Goal: Transaction & Acquisition: Purchase product/service

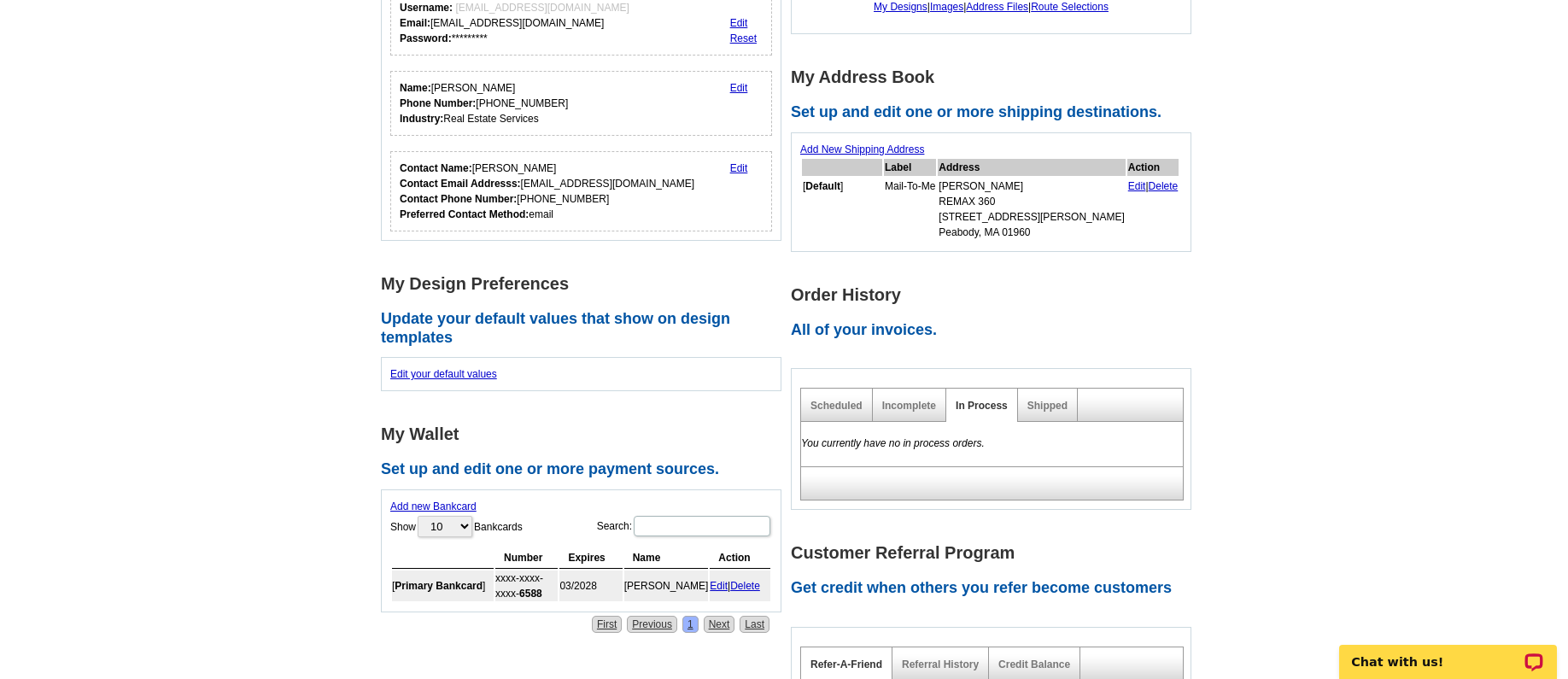
scroll to position [352, 0]
click at [919, 403] on link "Incomplete" at bounding box center [909, 405] width 54 height 11
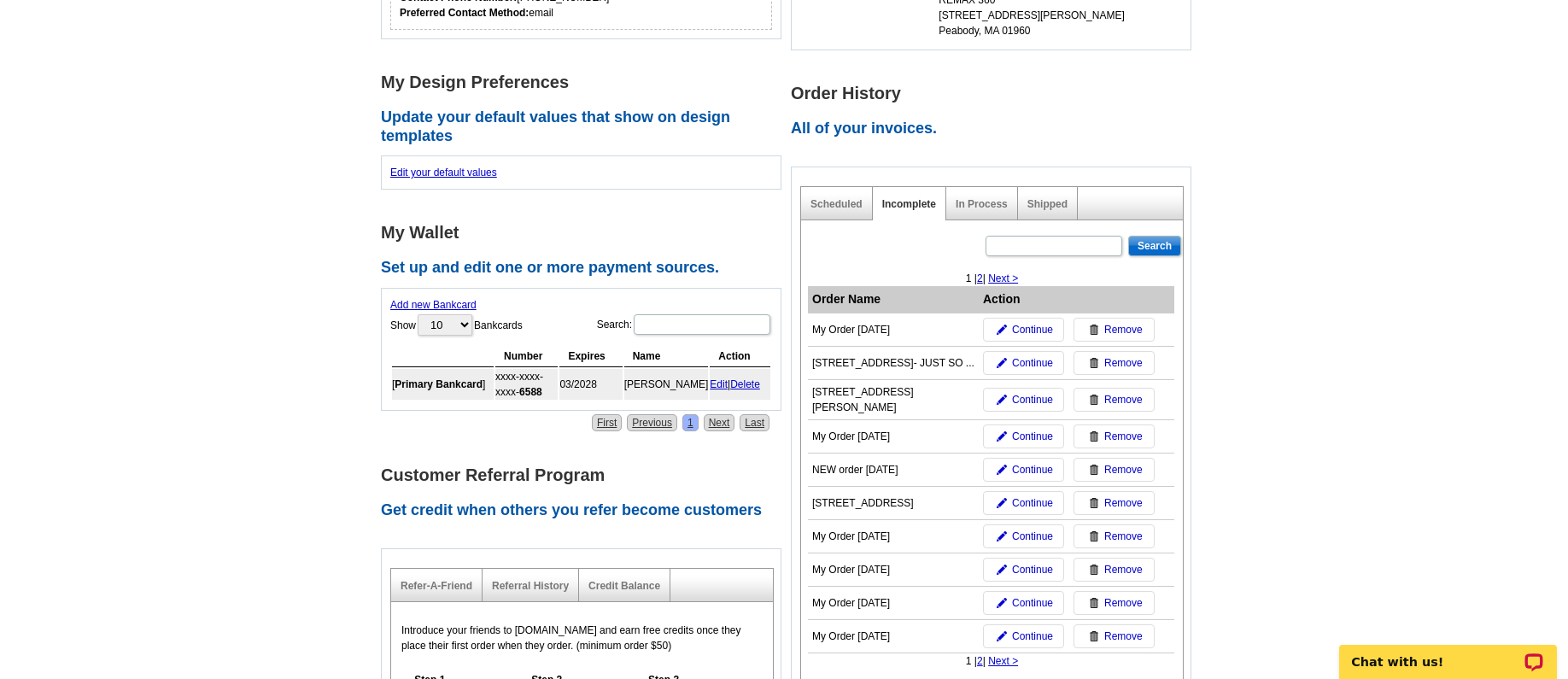
scroll to position [555, 0]
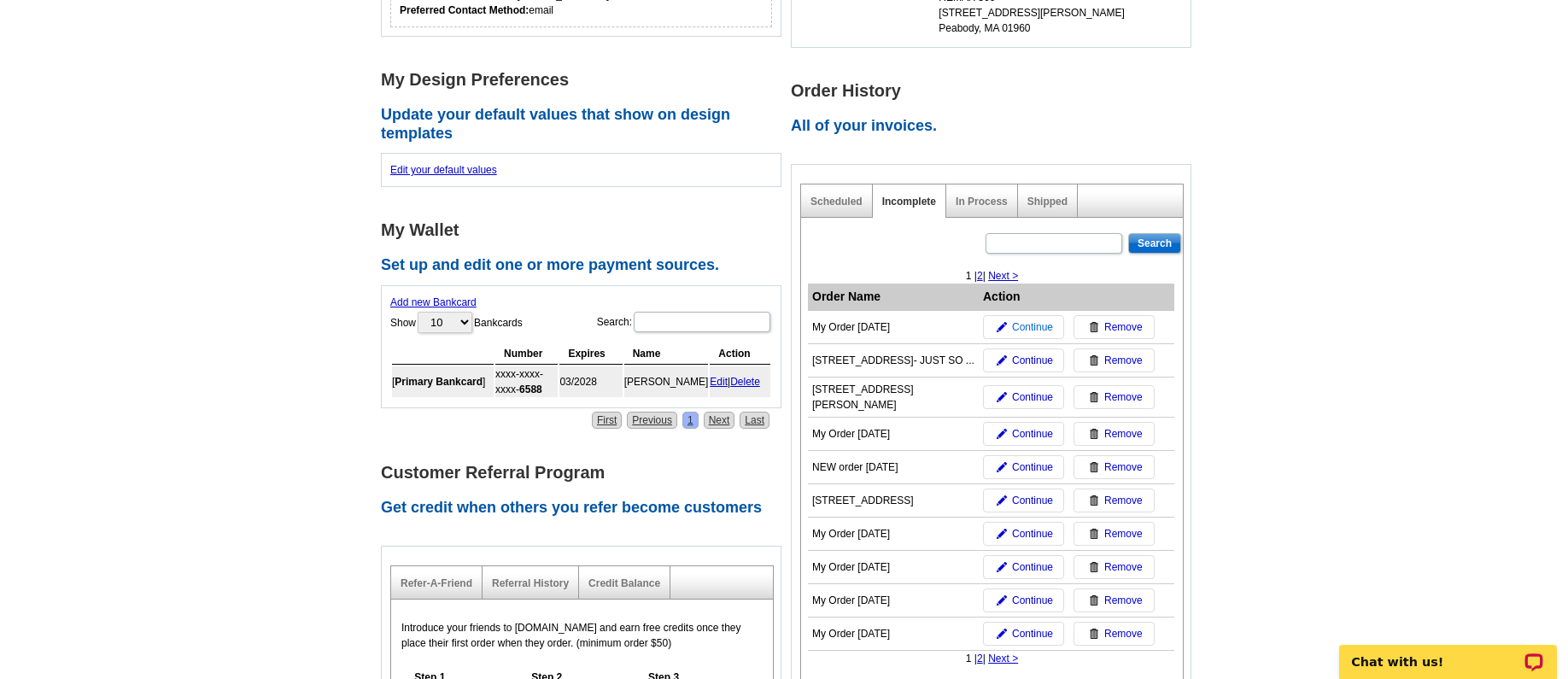
click at [1039, 328] on span "Continue" at bounding box center [1032, 328] width 41 height 15
click at [456, 388] on b "Primary Bankcard" at bounding box center [438, 382] width 88 height 11
click at [972, 207] on link "In Process" at bounding box center [981, 201] width 52 height 11
click at [971, 208] on link "In Process" at bounding box center [981, 201] width 52 height 11
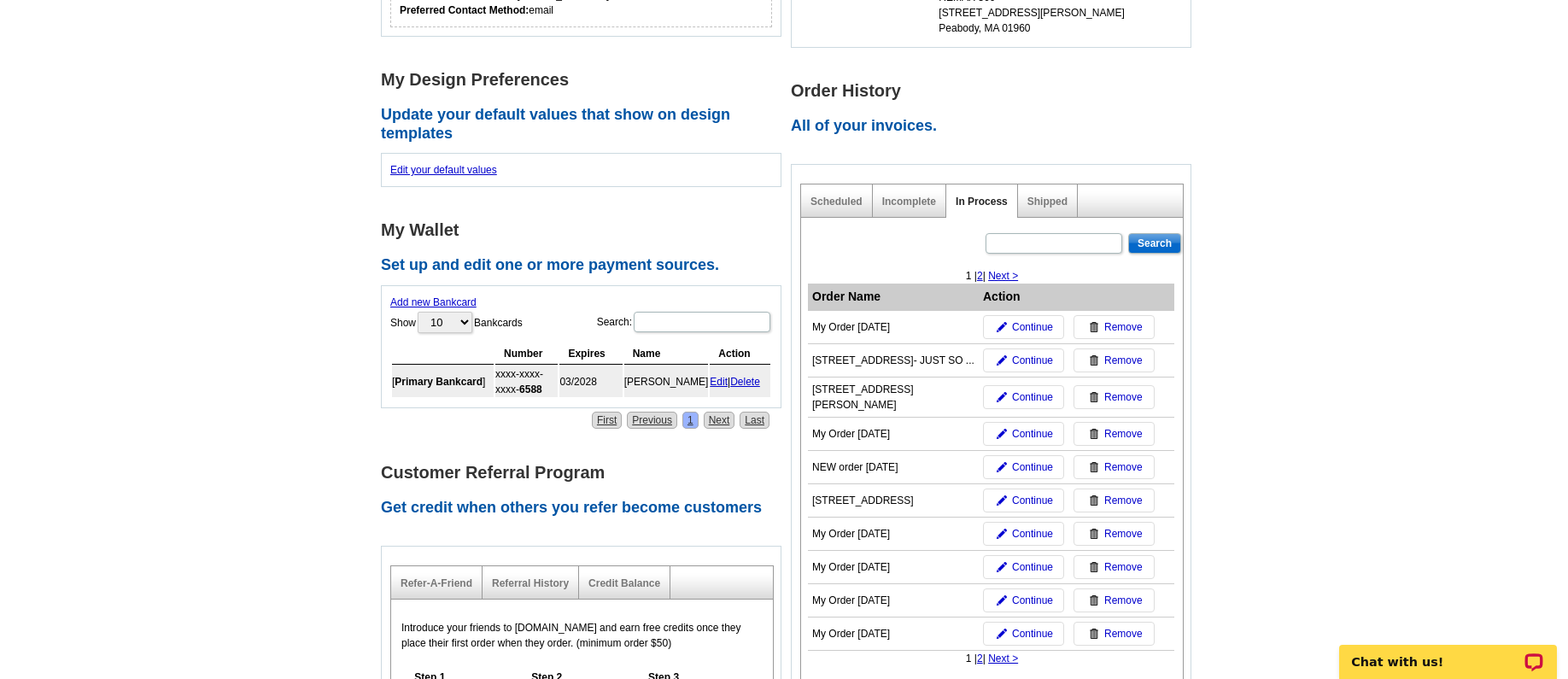
click at [971, 208] on link "In Process" at bounding box center [981, 201] width 52 height 11
click at [851, 208] on link "Scheduled" at bounding box center [837, 201] width 52 height 11
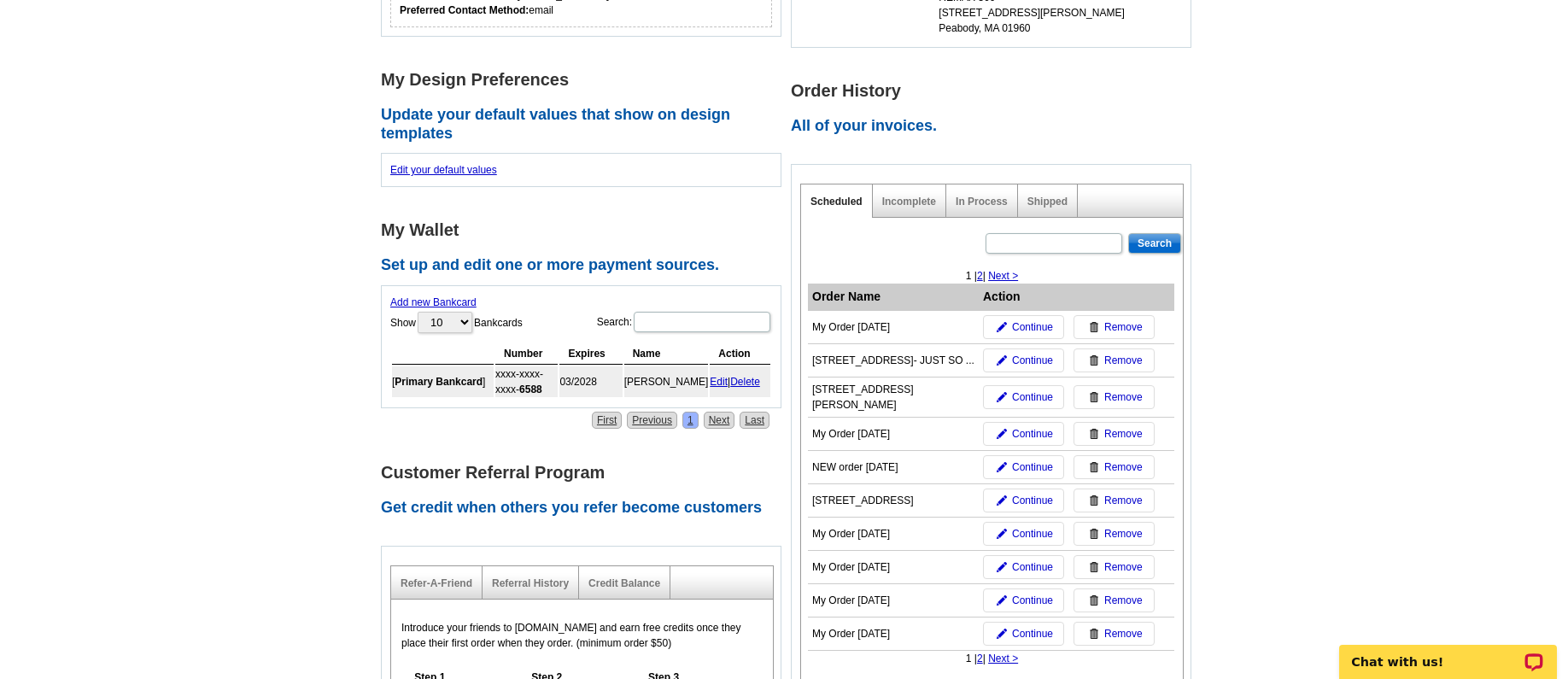
click at [851, 208] on link "Scheduled" at bounding box center [837, 201] width 52 height 11
click at [1043, 216] on div "Shipped" at bounding box center [1047, 201] width 59 height 34
click at [1042, 208] on link "Shipped" at bounding box center [1047, 201] width 40 height 11
click at [977, 208] on link "In Process" at bounding box center [981, 201] width 52 height 11
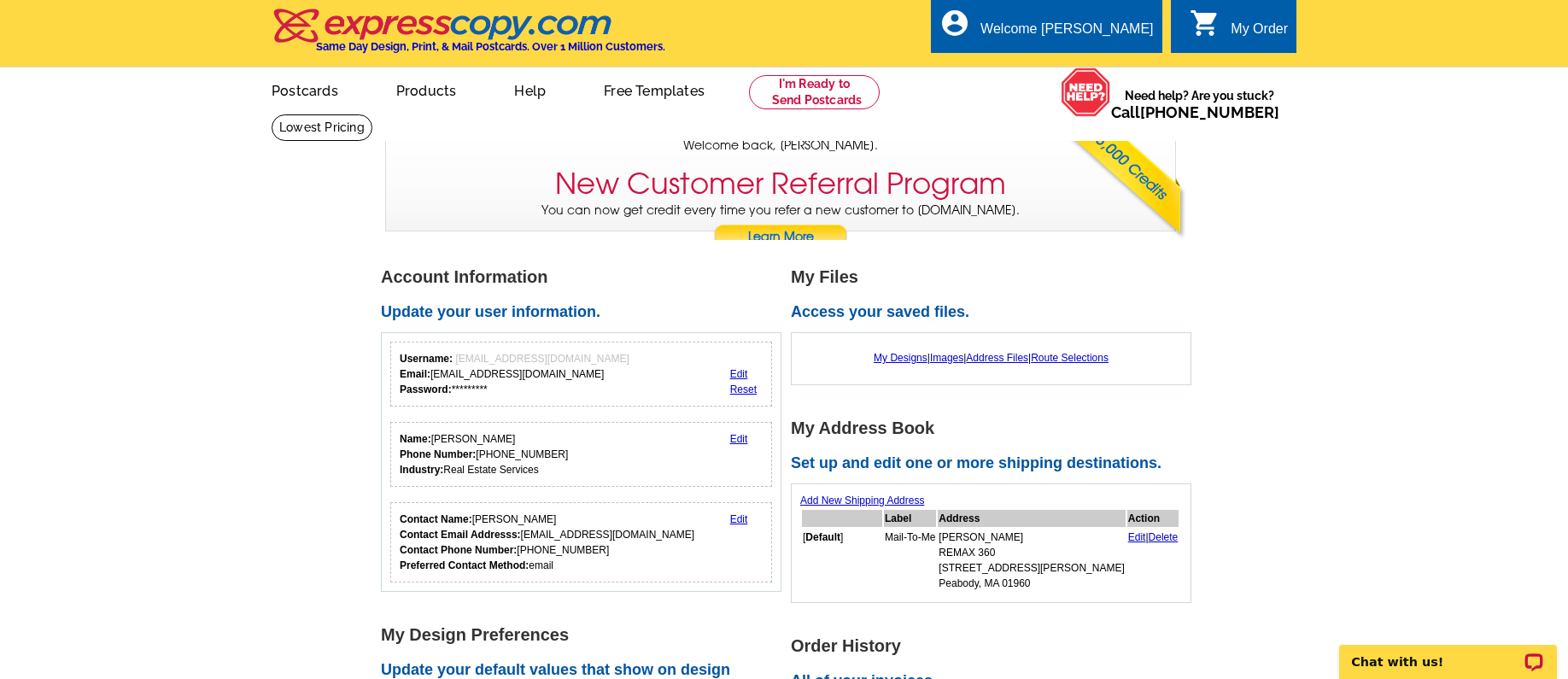
scroll to position [0, 0]
drag, startPoint x: 1234, startPoint y: 13, endPoint x: 1224, endPoint y: 19, distance: 11.7
click at [1232, 14] on div "0 shopping_cart My Order" at bounding box center [1233, 26] width 125 height 54
click at [1209, 18] on icon "shopping_cart" at bounding box center [1205, 23] width 31 height 31
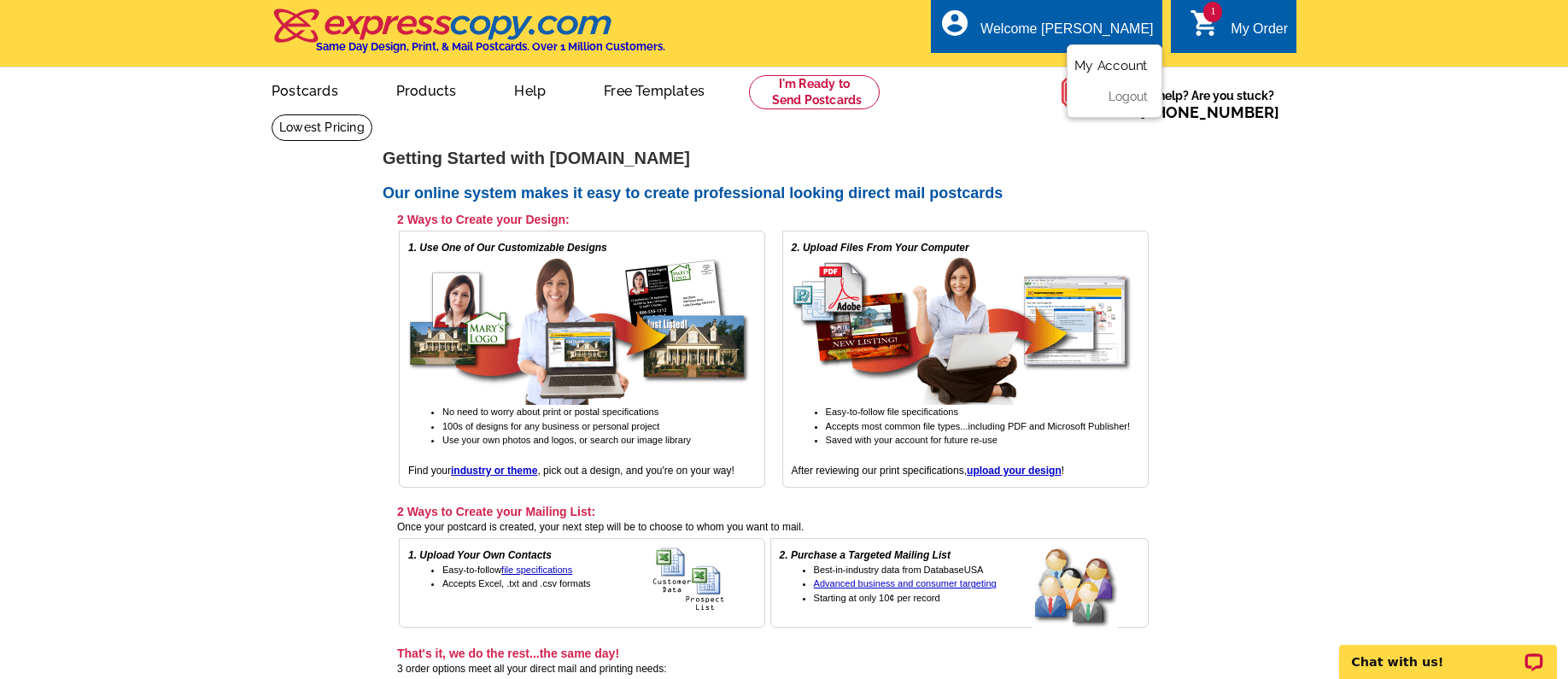
click at [1090, 67] on link "My Account" at bounding box center [1110, 66] width 74 height 15
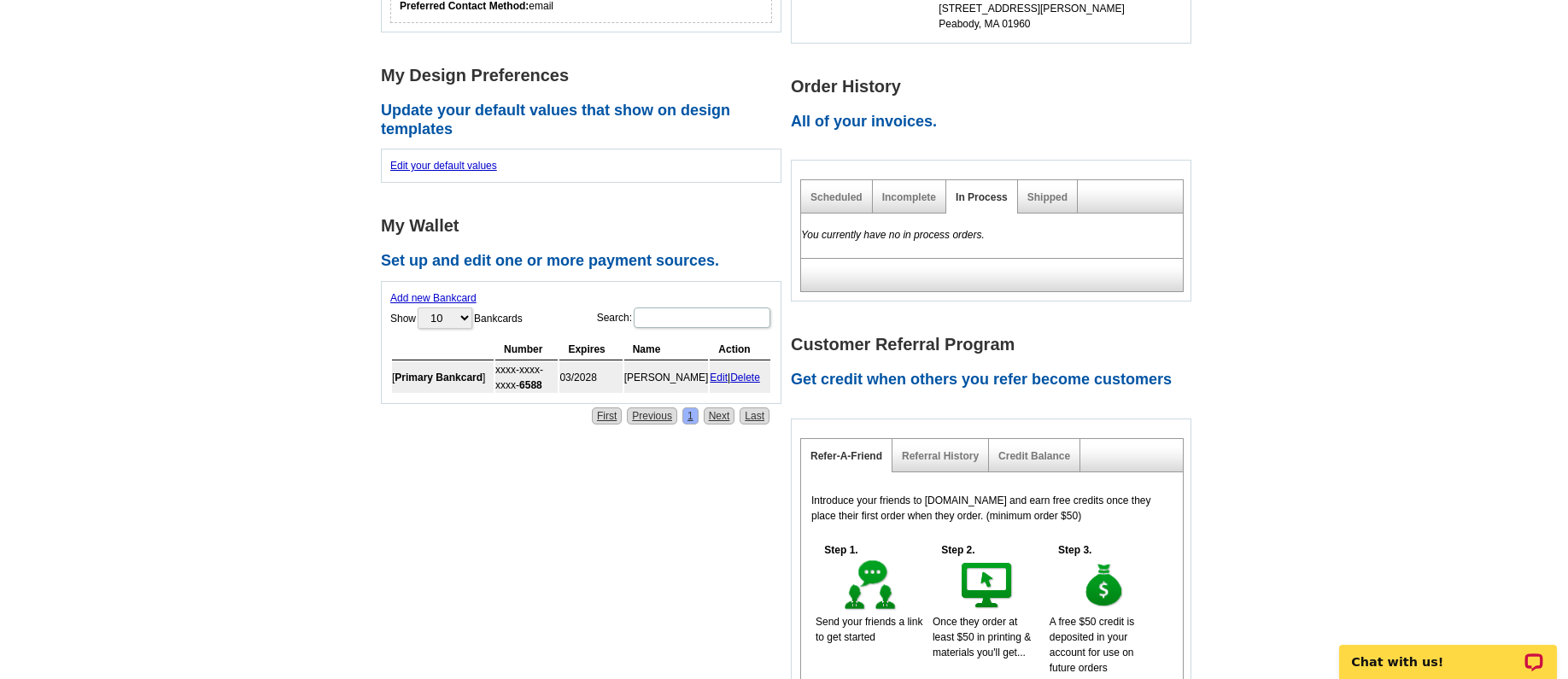
scroll to position [431, 0]
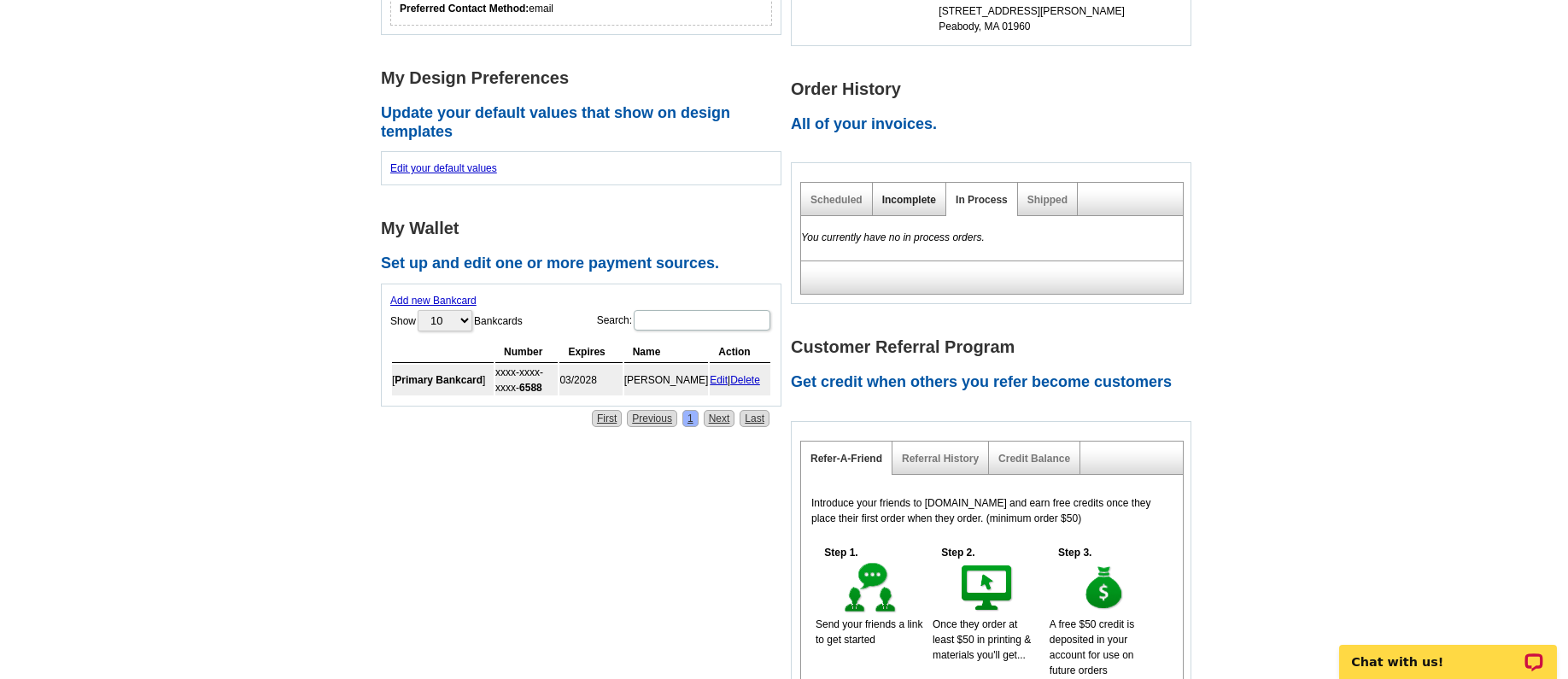
click at [901, 197] on link "Incomplete" at bounding box center [909, 200] width 54 height 11
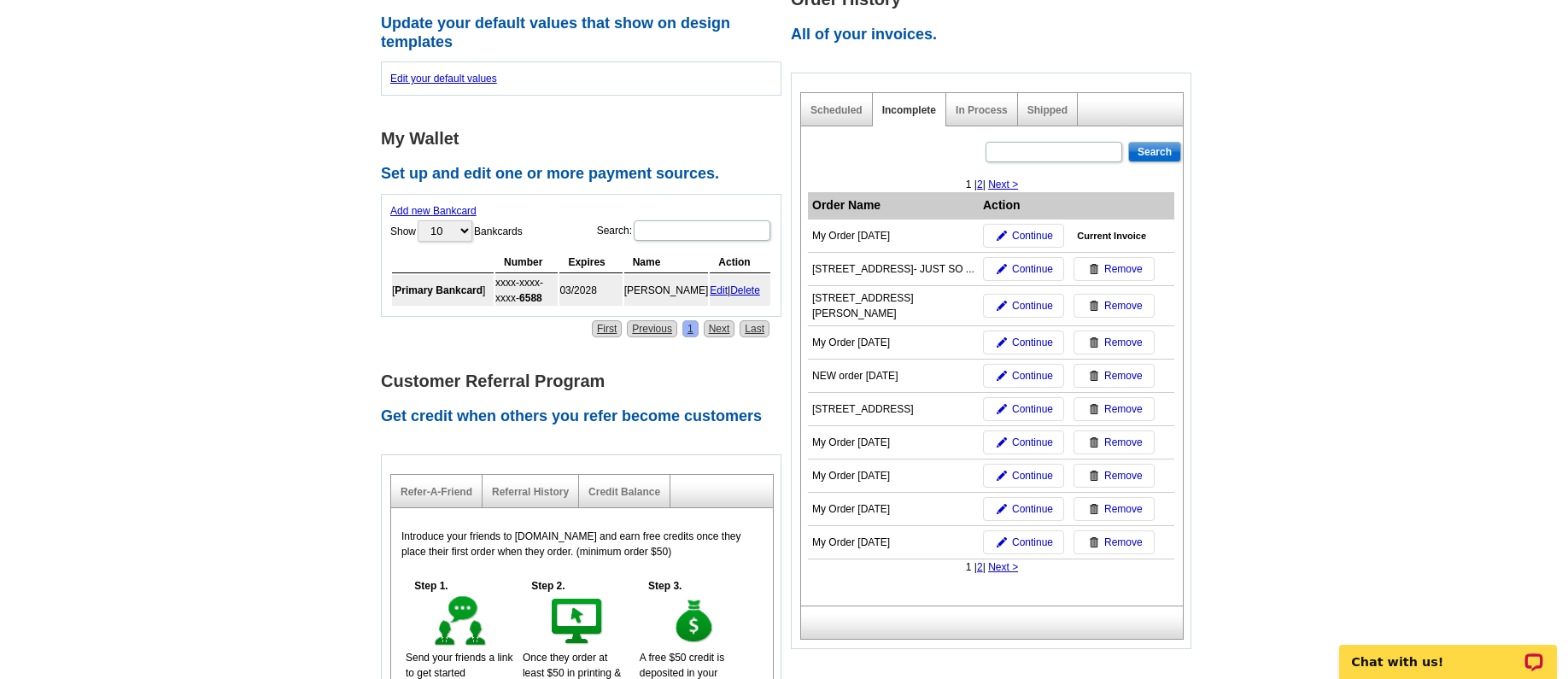
scroll to position [522, 0]
click at [1115, 232] on span "Current Invoice" at bounding box center [1111, 234] width 69 height 14
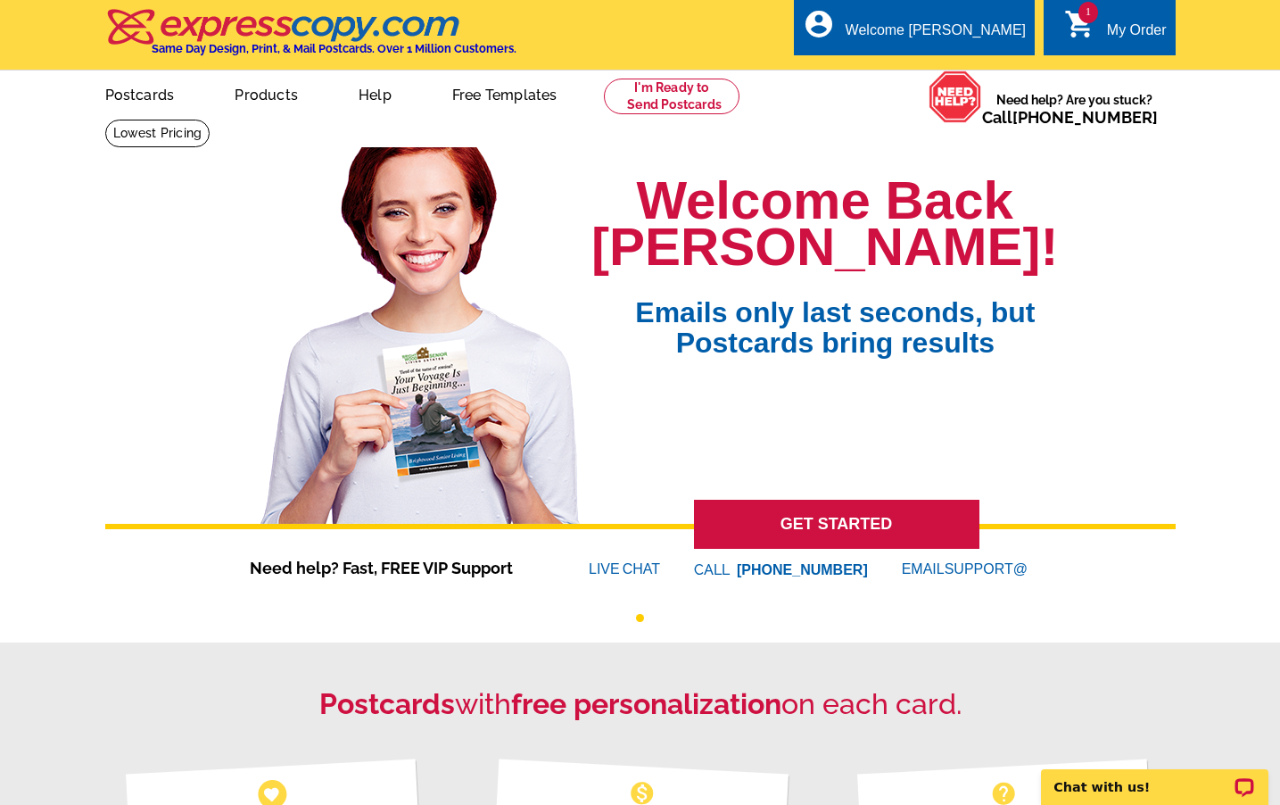
click at [1084, 22] on icon "shopping_cart" at bounding box center [1080, 24] width 32 height 32
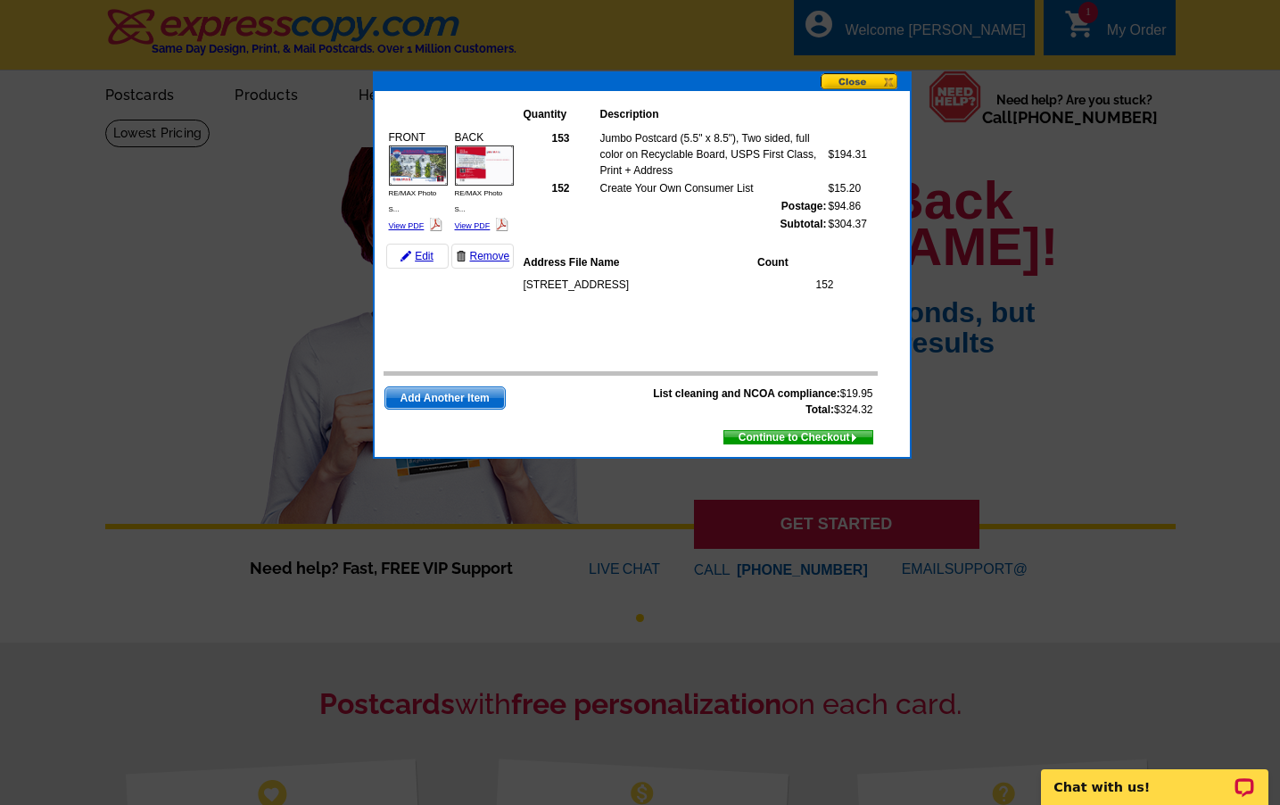
click at [769, 434] on span "Continue to Checkout" at bounding box center [798, 437] width 148 height 20
click at [871, 81] on button at bounding box center [865, 82] width 89 height 19
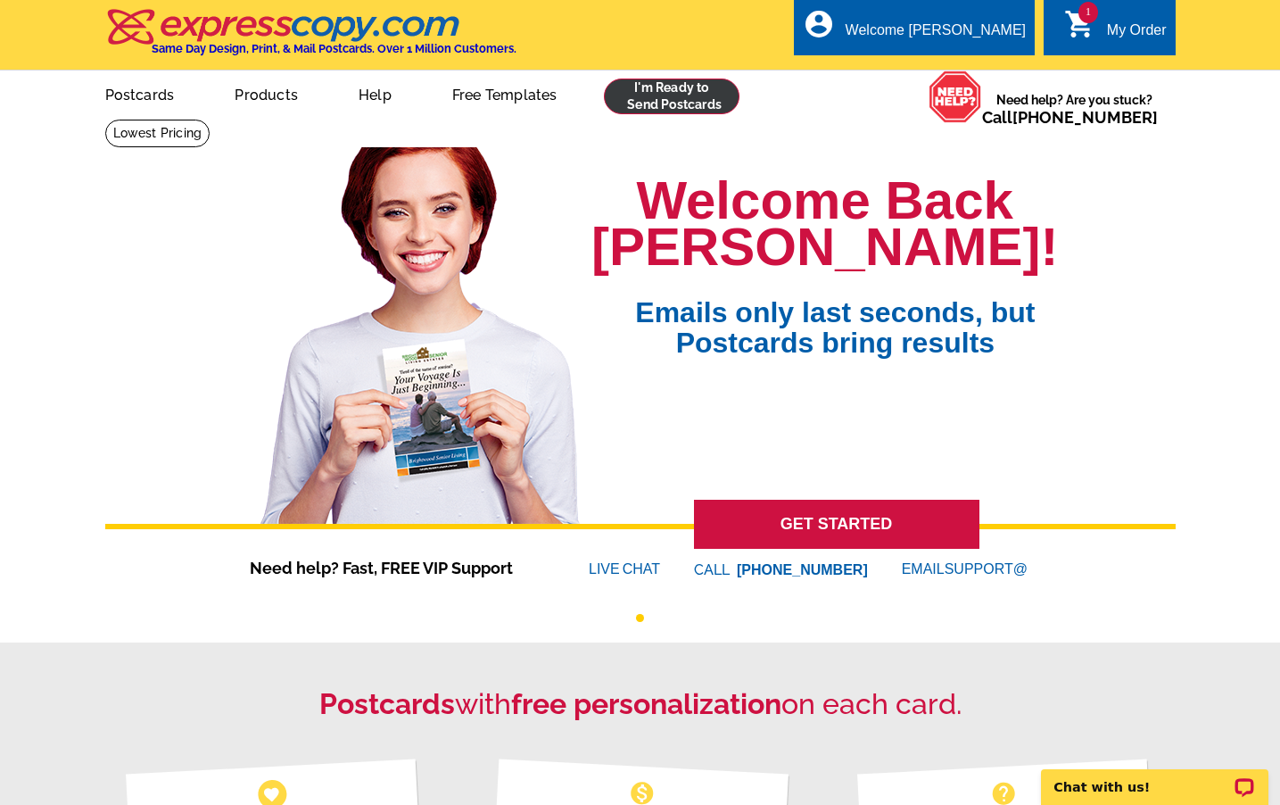
click at [710, 88] on link at bounding box center [672, 97] width 137 height 36
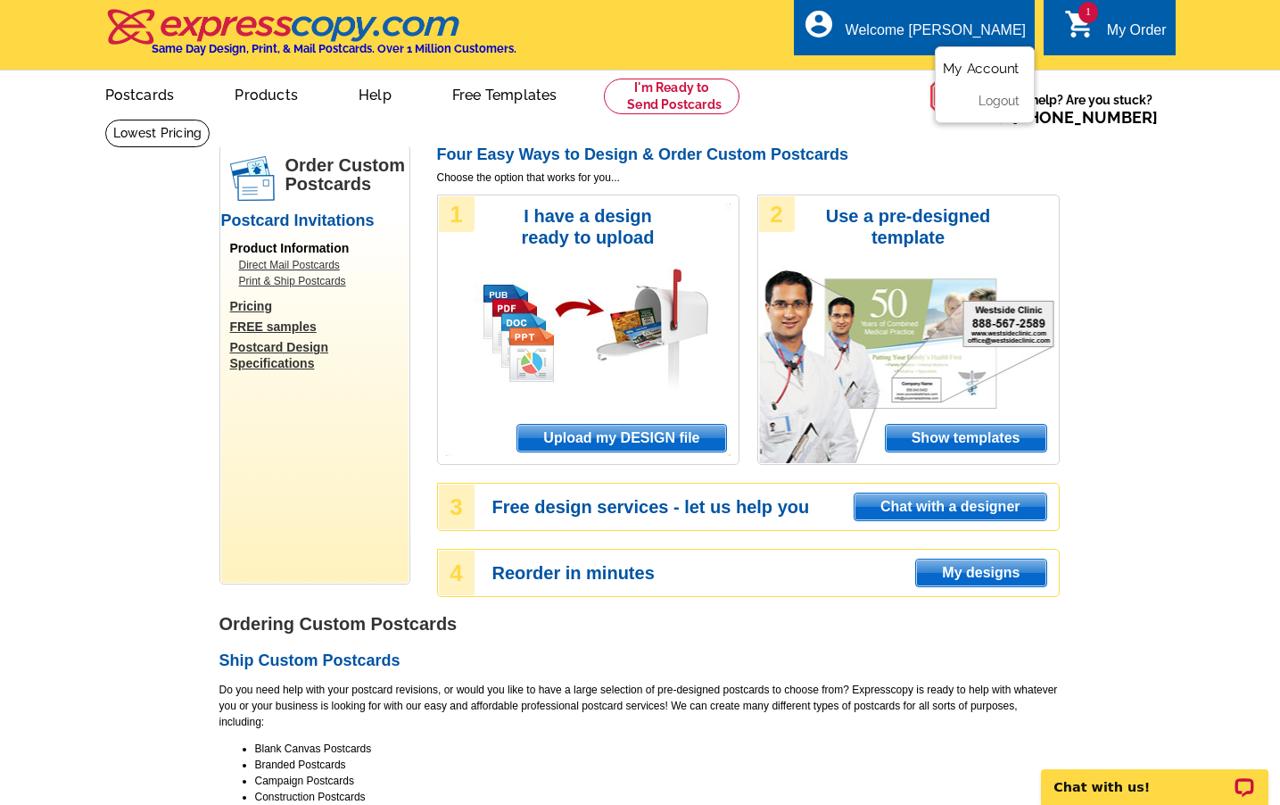
click at [960, 65] on link "My Account" at bounding box center [981, 69] width 77 height 16
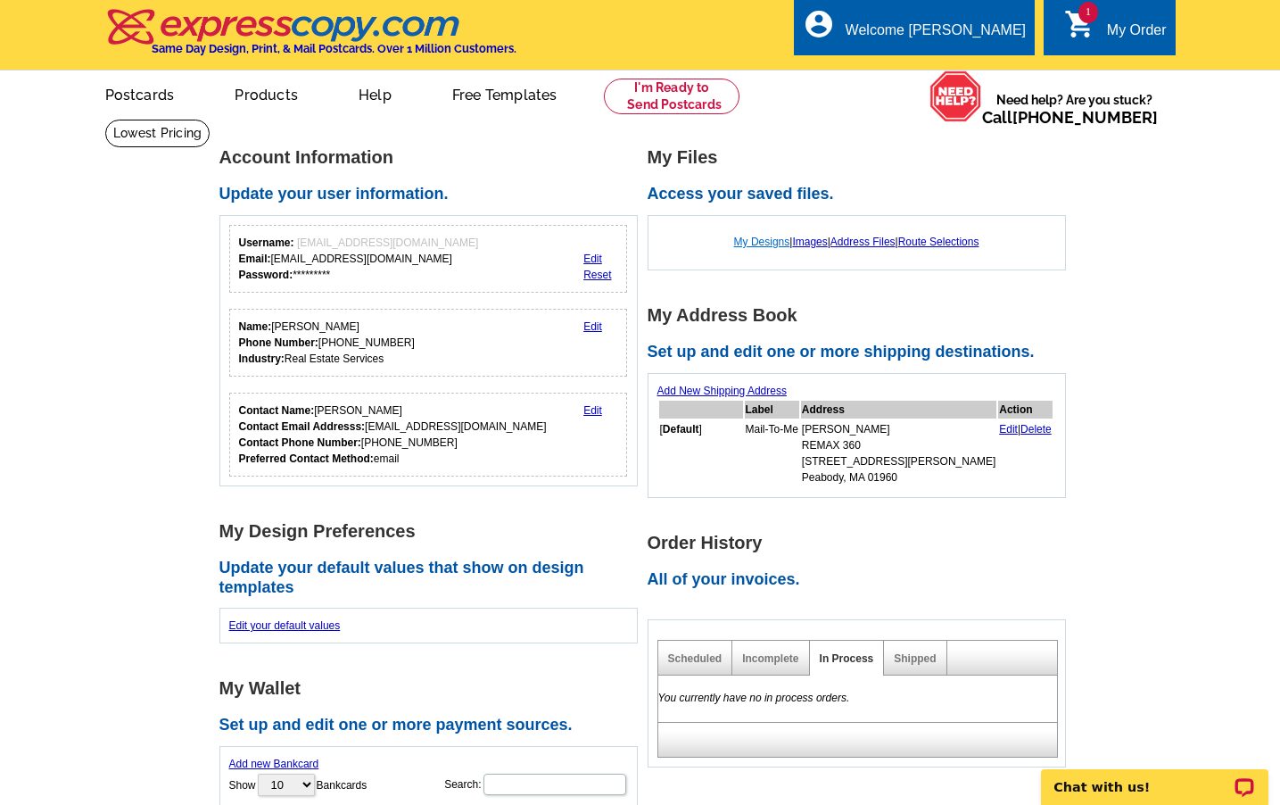
click at [751, 241] on link "My Designs" at bounding box center [762, 242] width 56 height 12
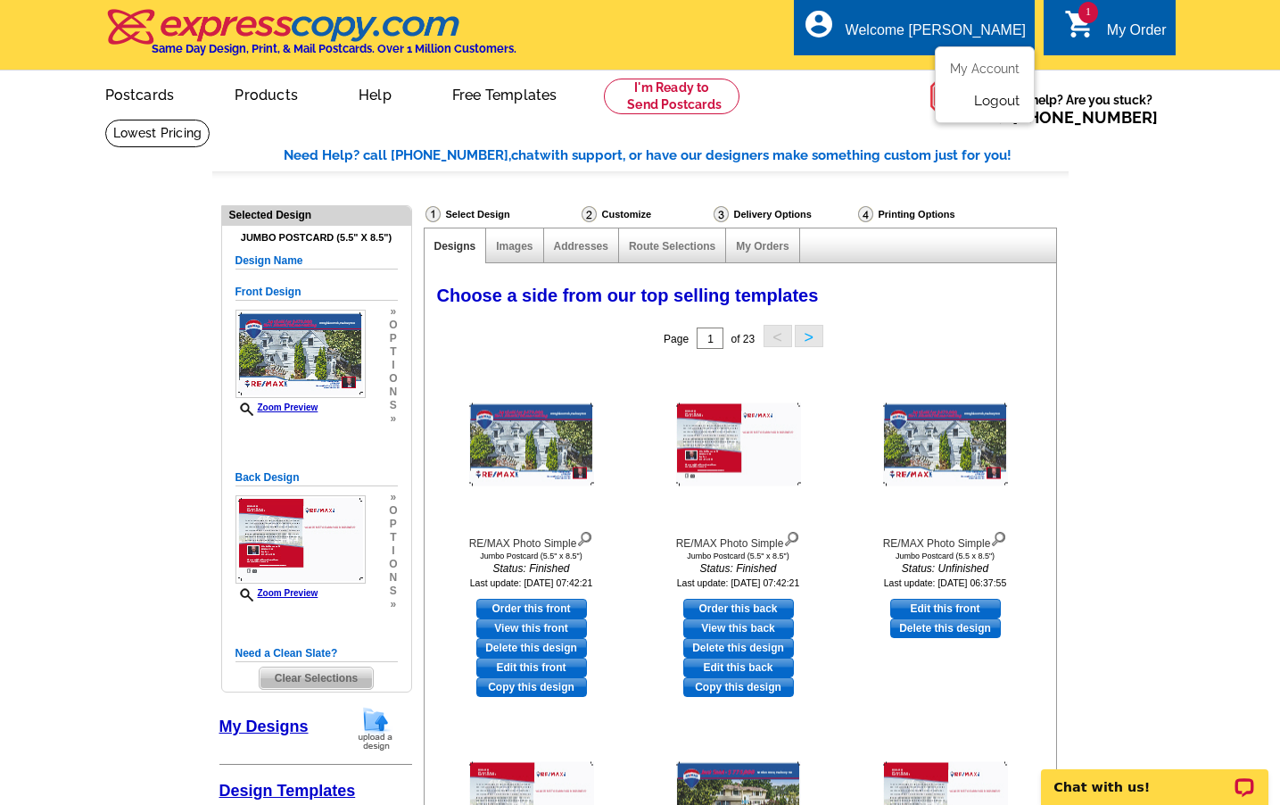
click at [981, 98] on link "Logout" at bounding box center [997, 101] width 46 height 16
